Goal: Ask a question: Ask a question

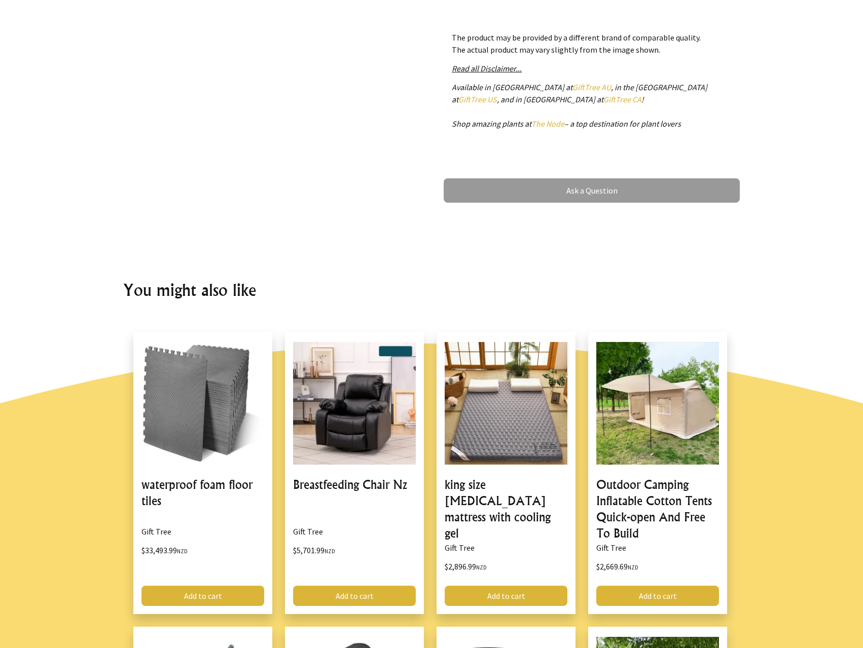
scroll to position [489, 0]
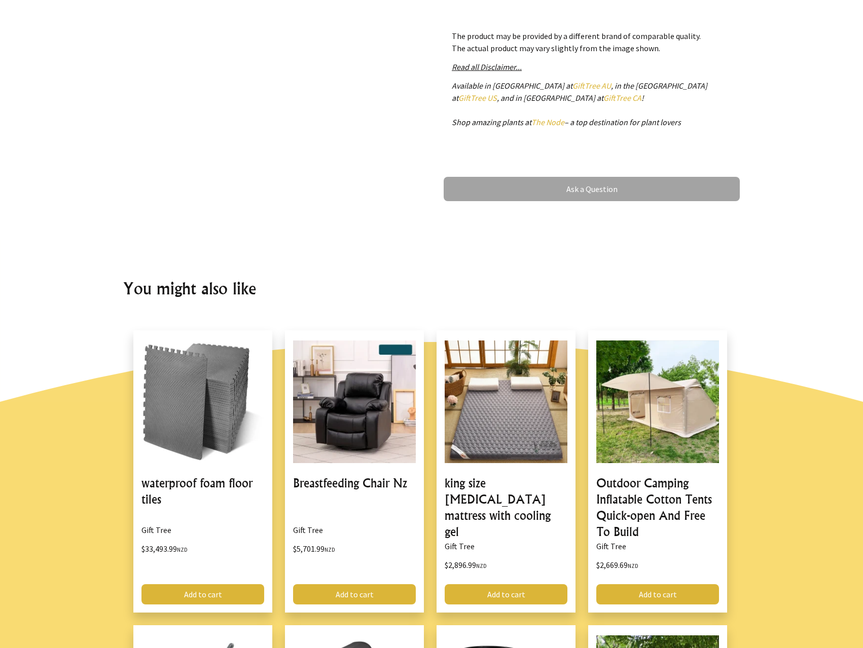
click at [528, 193] on link "Ask a Question" at bounding box center [591, 189] width 296 height 24
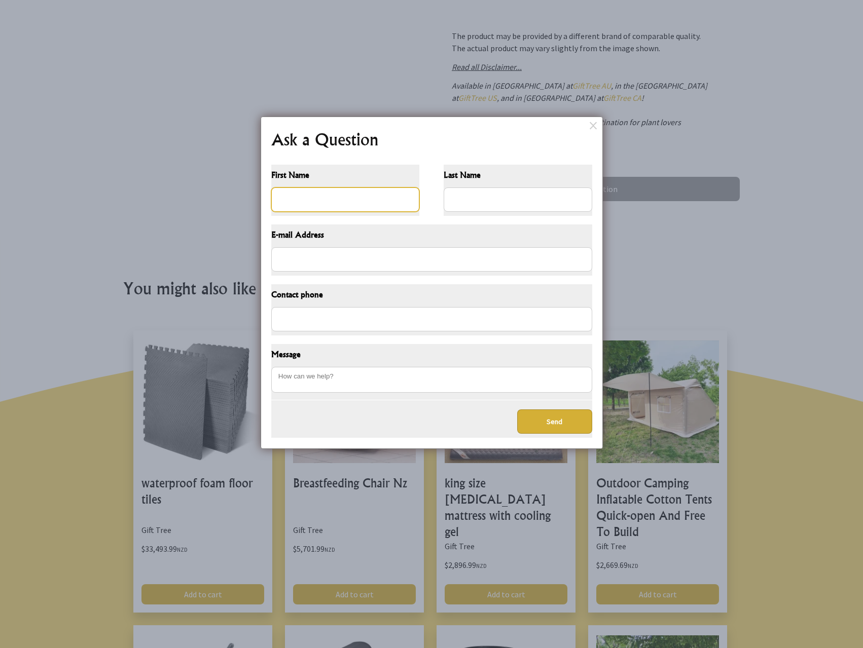
click at [308, 207] on input "First Name" at bounding box center [345, 200] width 148 height 24
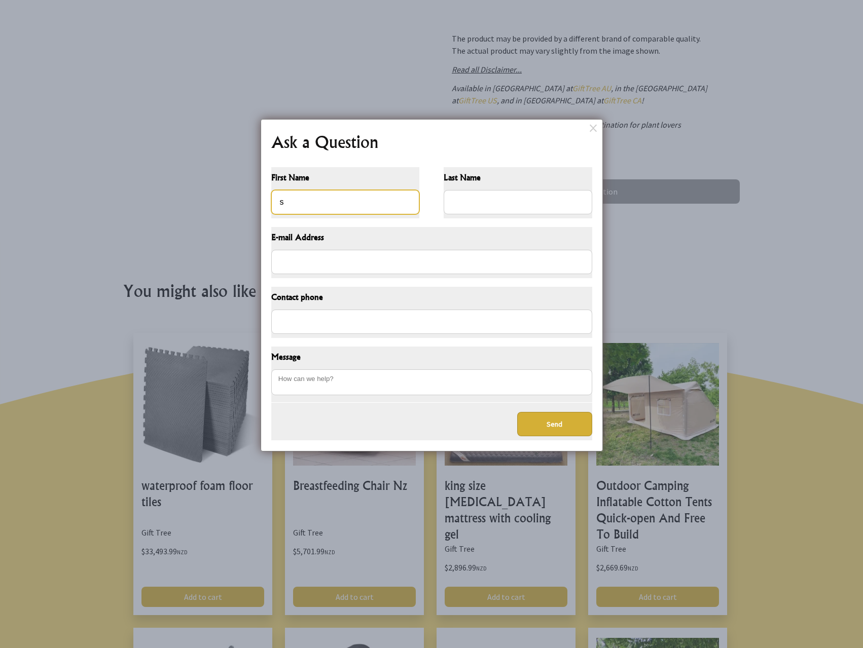
type input "s"
click at [525, 203] on input "Last Name" at bounding box center [517, 202] width 148 height 24
type input "patel"
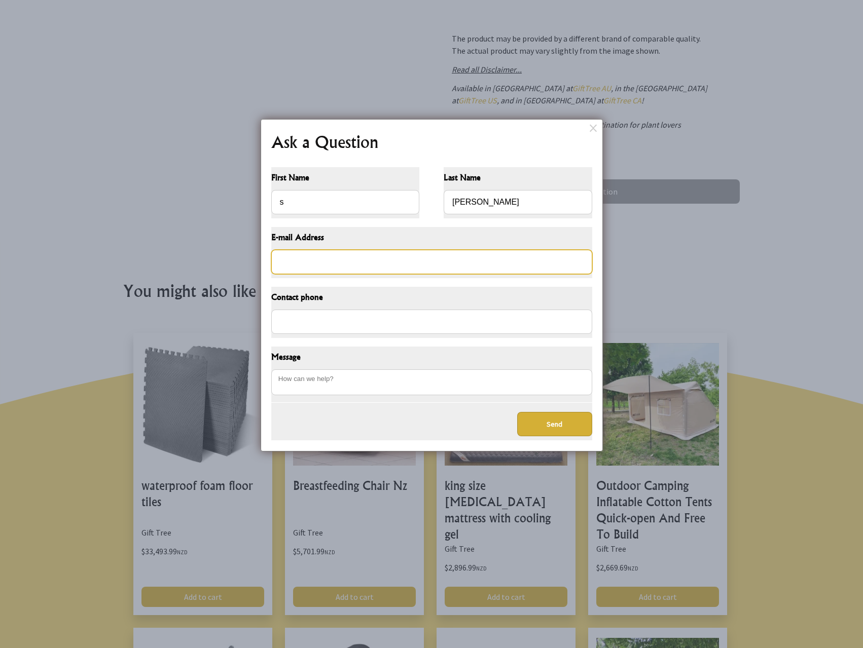
click at [434, 261] on input "E-mail Address" at bounding box center [431, 262] width 321 height 24
type input "swatipatel18@yahoo.com"
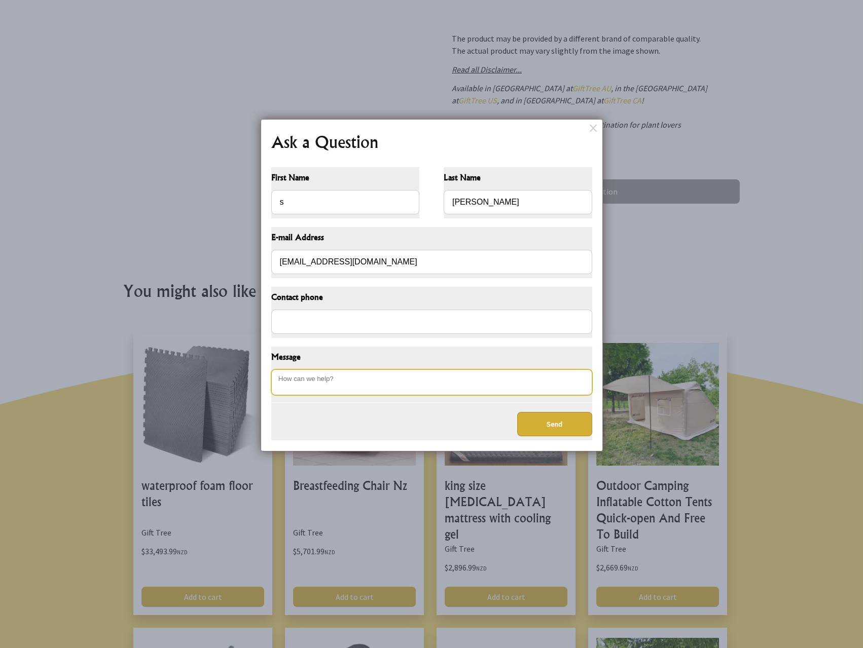
click at [323, 391] on textarea "Message" at bounding box center [431, 382] width 321 height 26
type textarea "How long to ship to Wellington, New Zealand?"
click at [569, 422] on button "Send" at bounding box center [554, 424] width 75 height 24
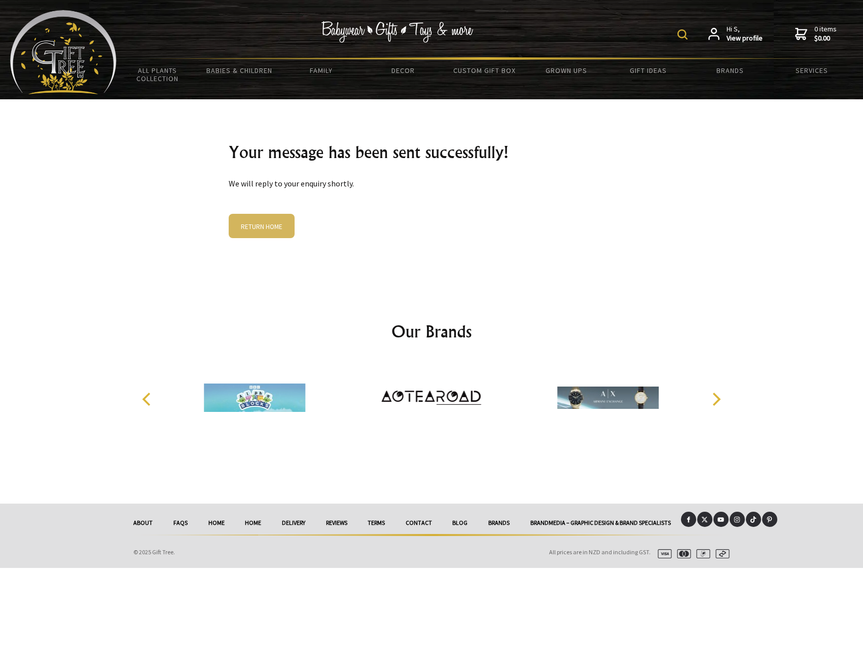
click at [272, 229] on link "RETURN HOME" at bounding box center [262, 226] width 66 height 24
